Goal: Task Accomplishment & Management: Manage account settings

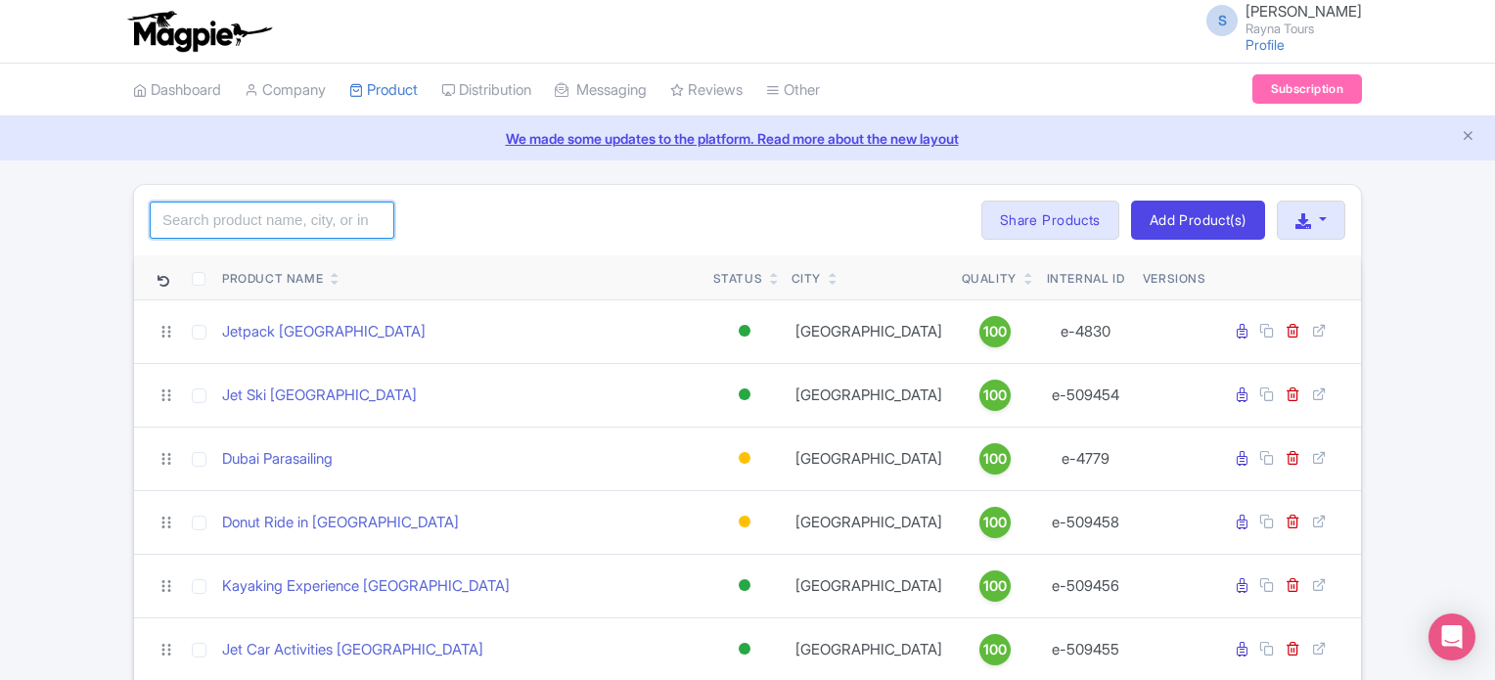
click at [318, 223] on input "search" at bounding box center [272, 220] width 245 height 37
type input "abu"
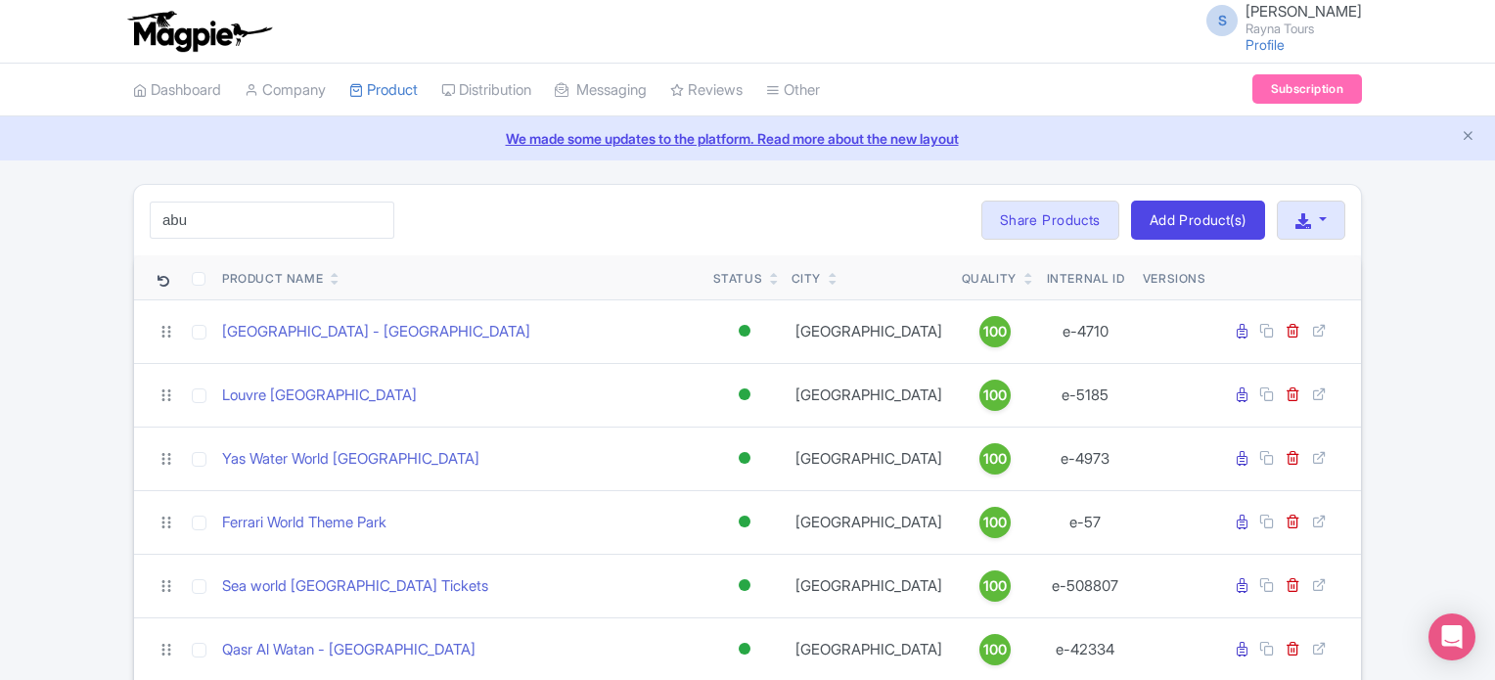
click at [559, 251] on div "abu Search Bulk Actions [GEOGRAPHIC_DATA] Add to Collection Share Products Add …" at bounding box center [747, 220] width 1227 height 70
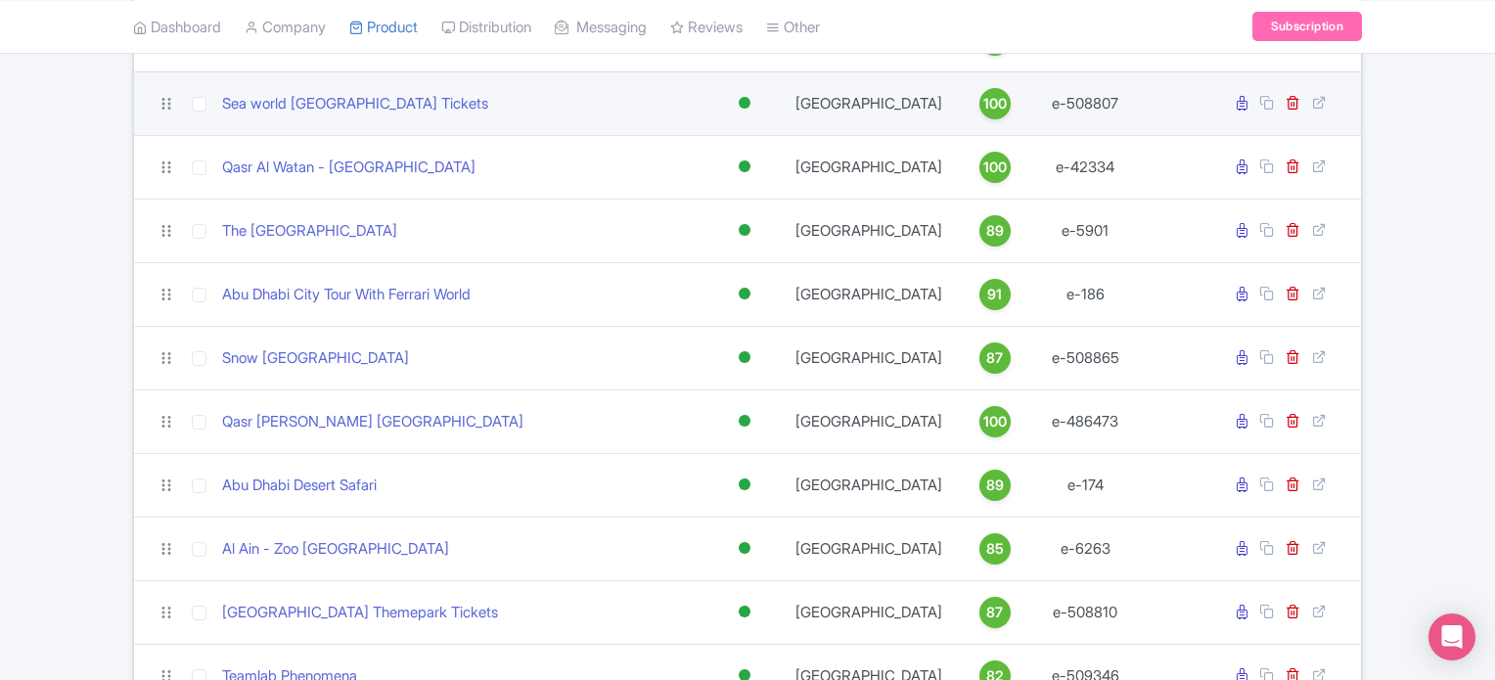
scroll to position [489, 0]
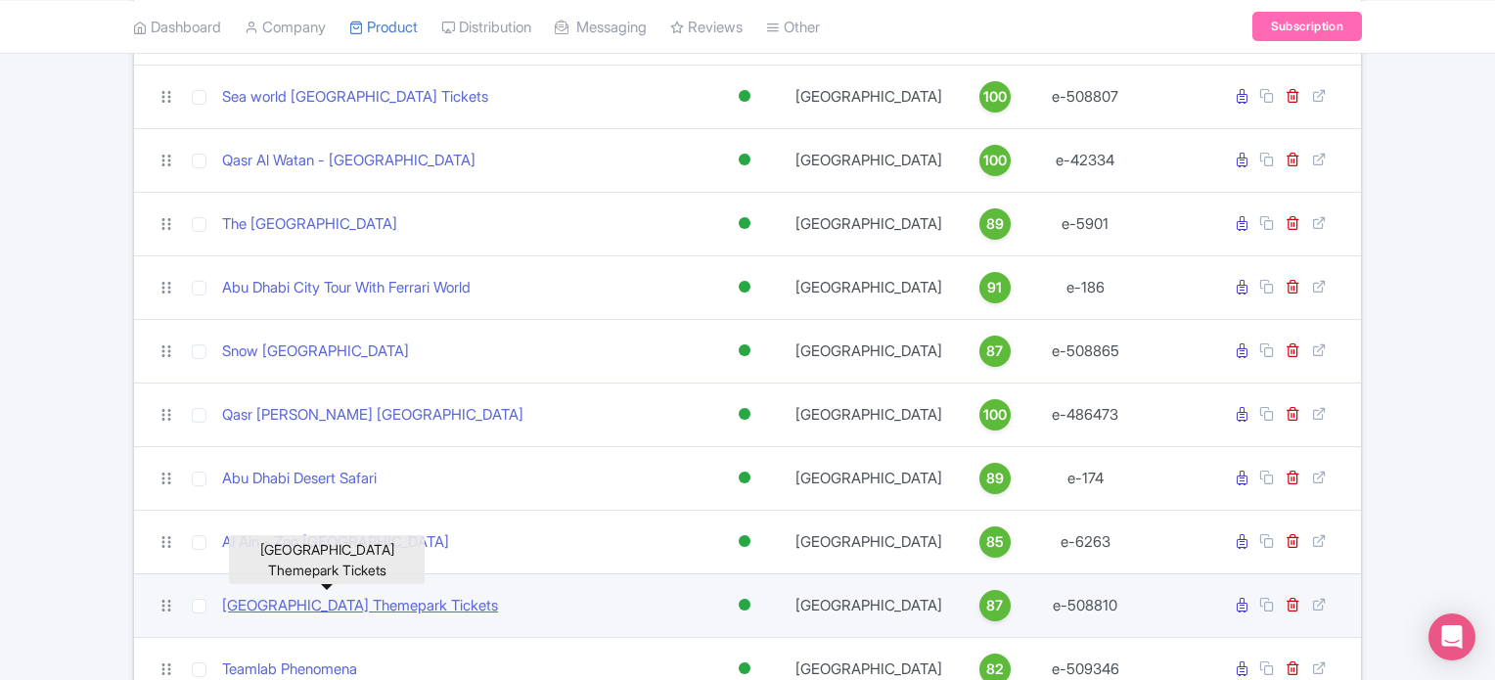
click at [361, 601] on link "[GEOGRAPHIC_DATA] Themepark Tickets" at bounding box center [360, 606] width 276 height 23
